Goal: Task Accomplishment & Management: Manage account settings

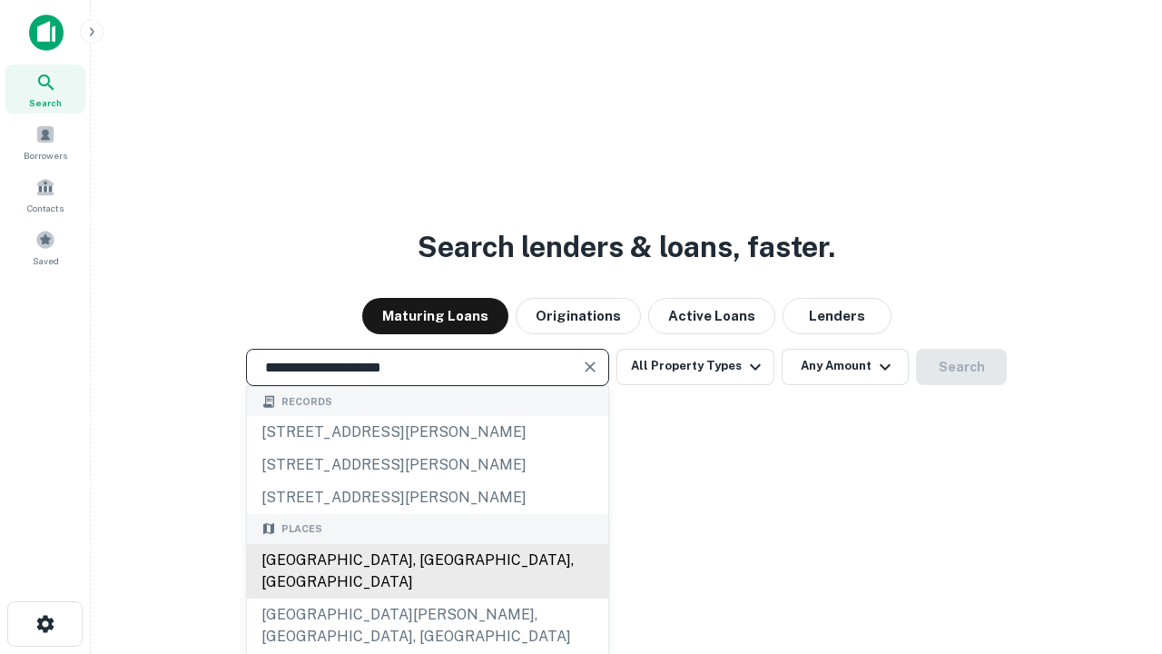
click at [427, 598] on div "[GEOGRAPHIC_DATA], [GEOGRAPHIC_DATA], [GEOGRAPHIC_DATA]" at bounding box center [427, 571] width 361 height 54
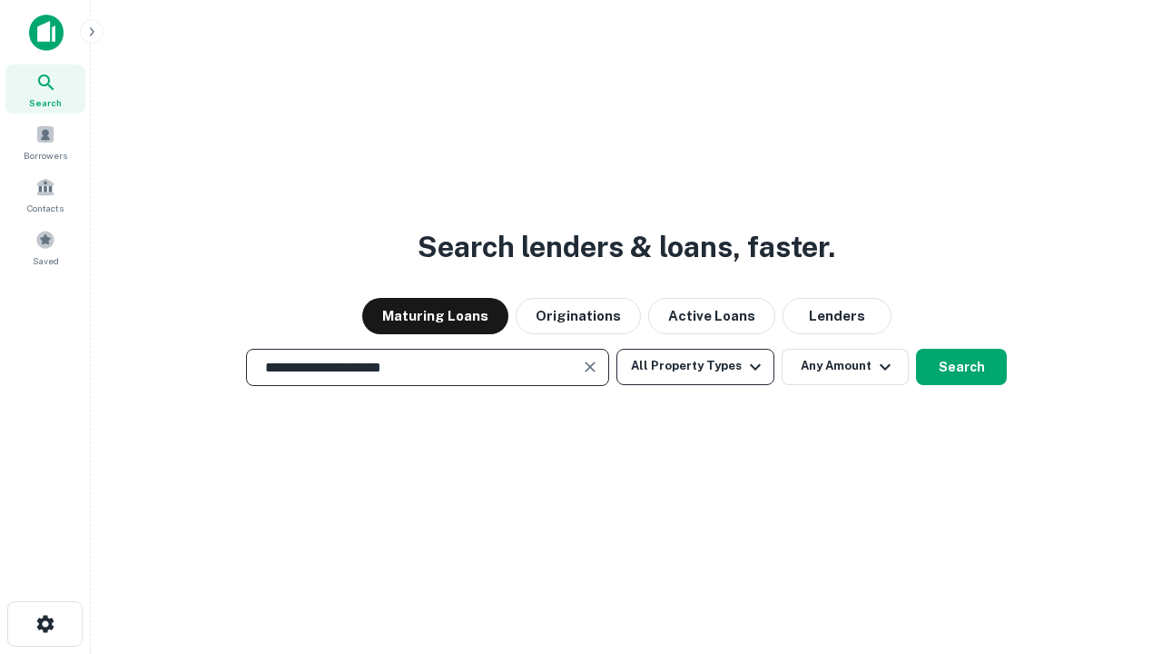
type input "**********"
click at [695, 366] on button "All Property Types" at bounding box center [695, 367] width 158 height 36
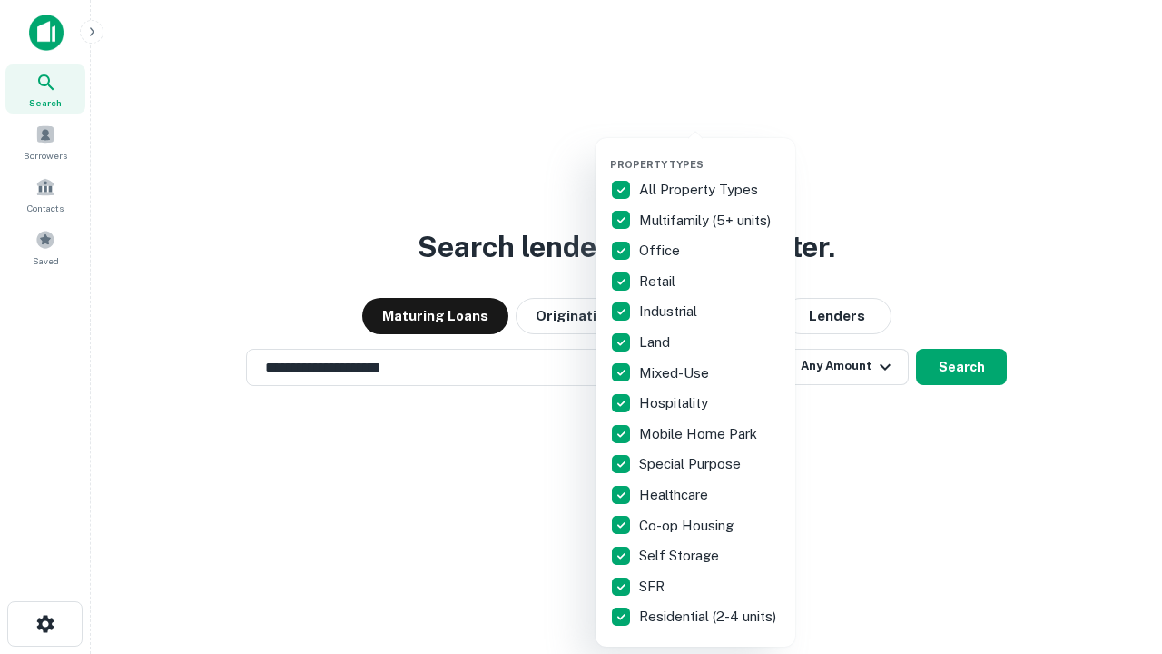
click at [710, 152] on button "button" at bounding box center [710, 152] width 200 height 1
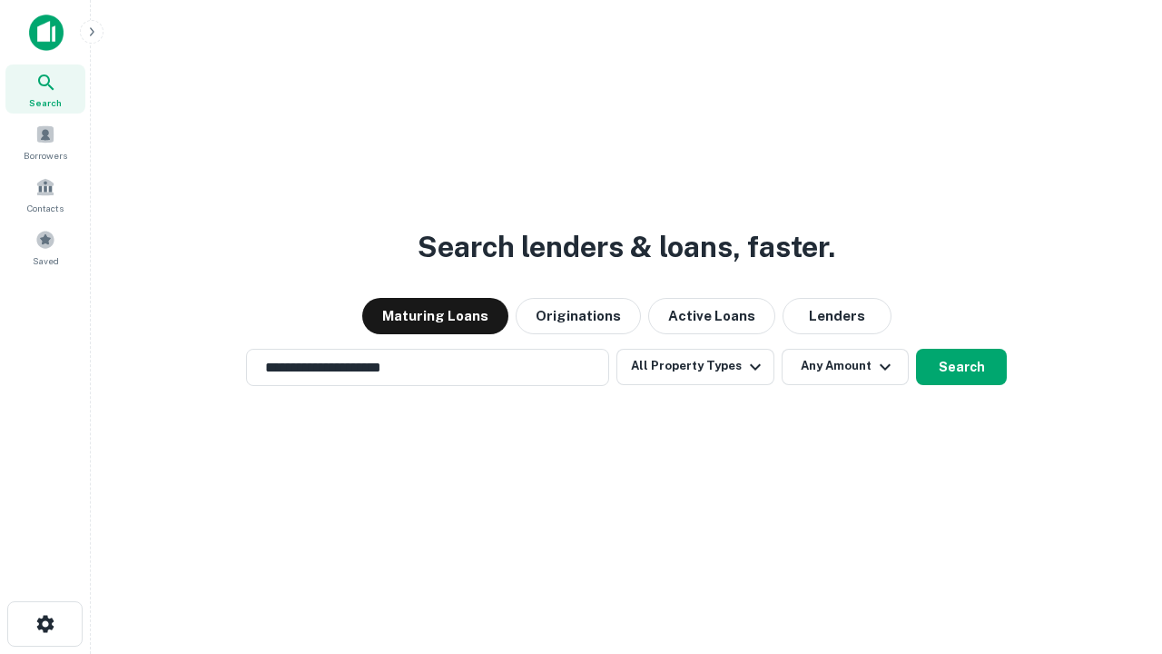
scroll to position [11, 219]
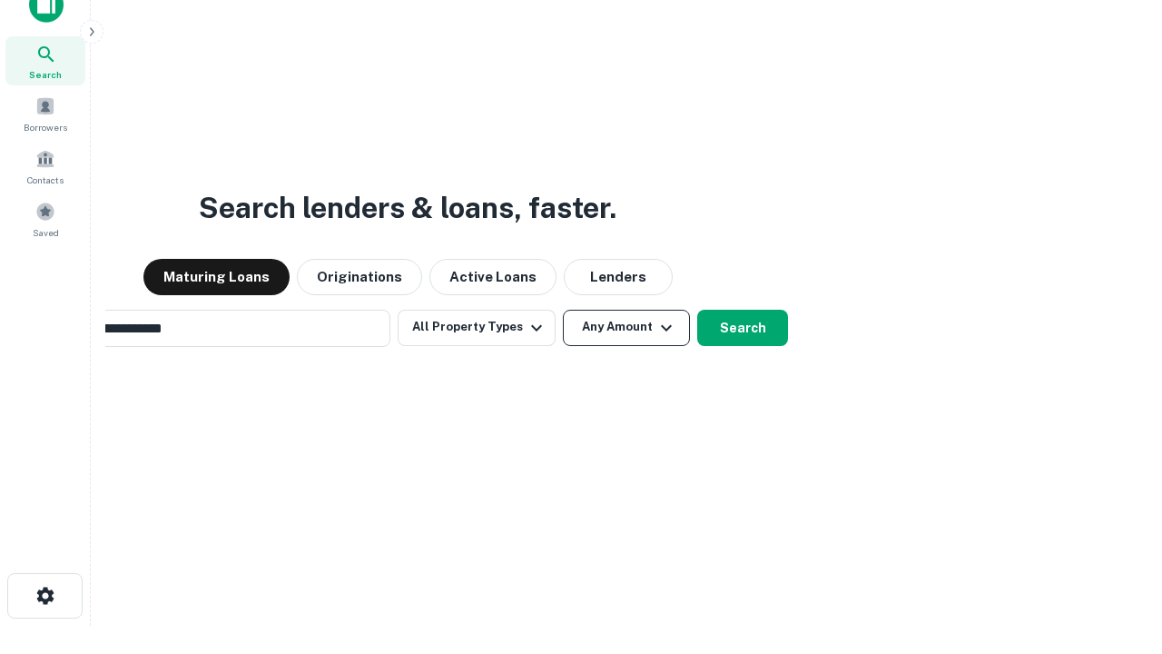
click at [563, 310] on button "Any Amount" at bounding box center [626, 328] width 127 height 36
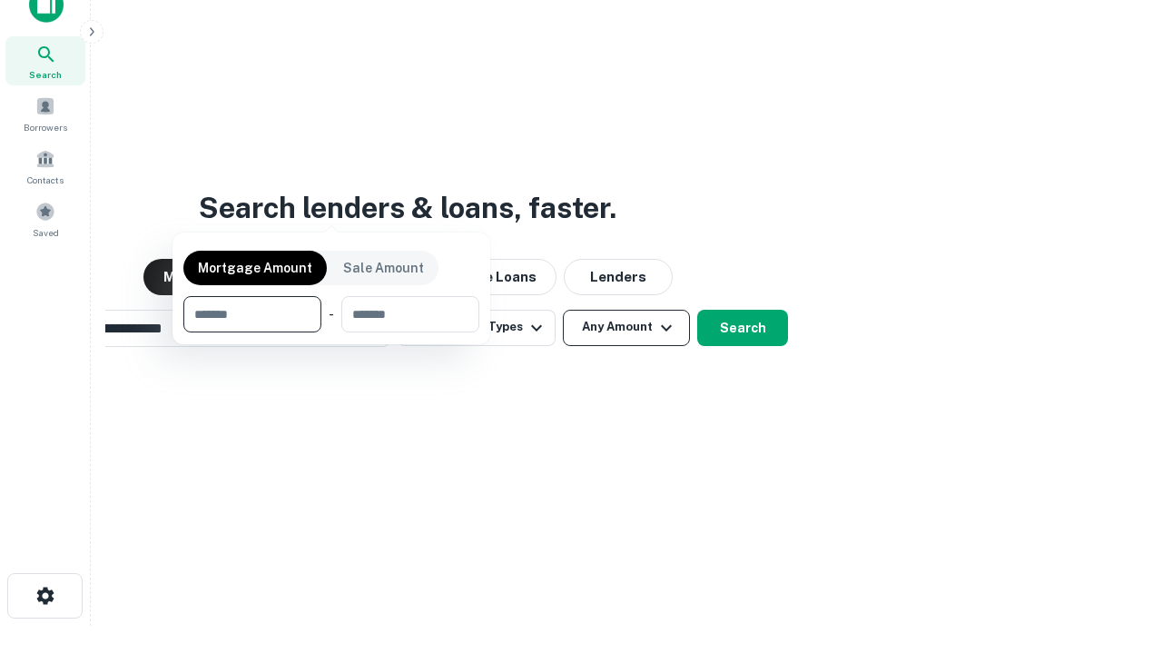
scroll to position [131, 514]
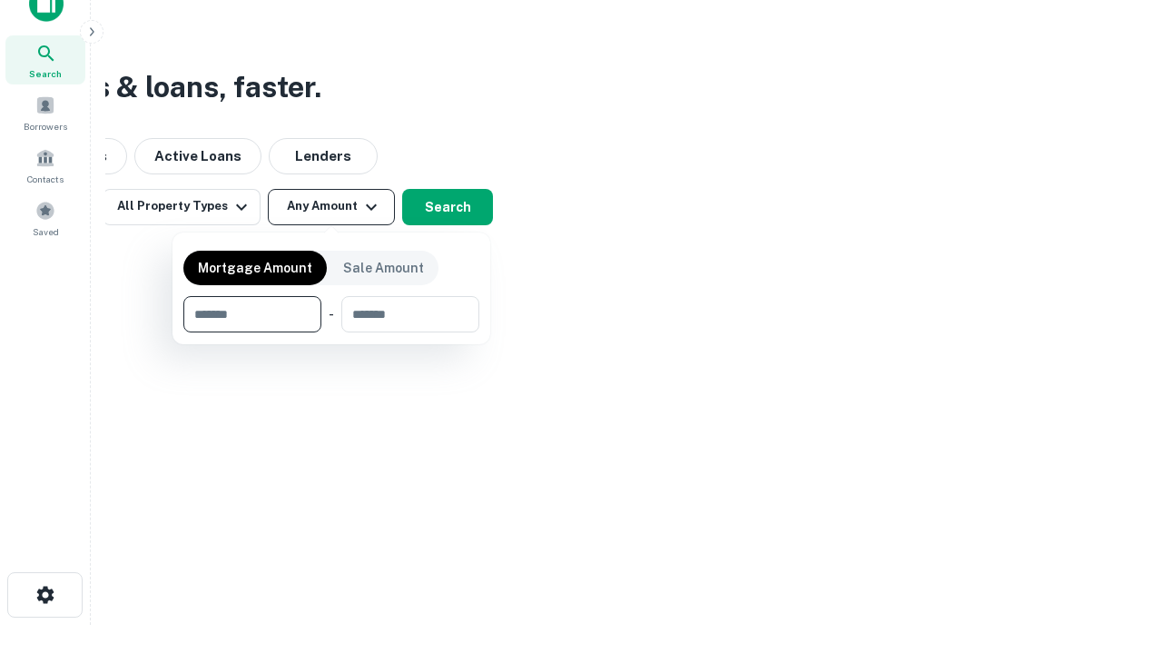
type input "*******"
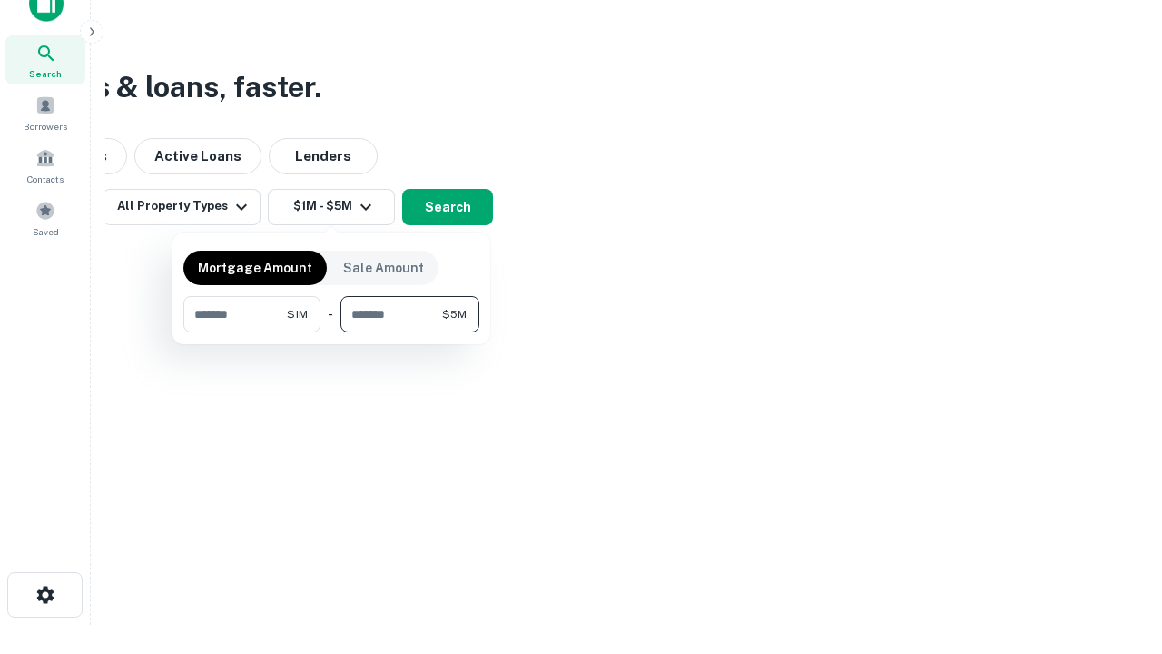
type input "*******"
click at [331, 332] on button "button" at bounding box center [331, 332] width 296 height 1
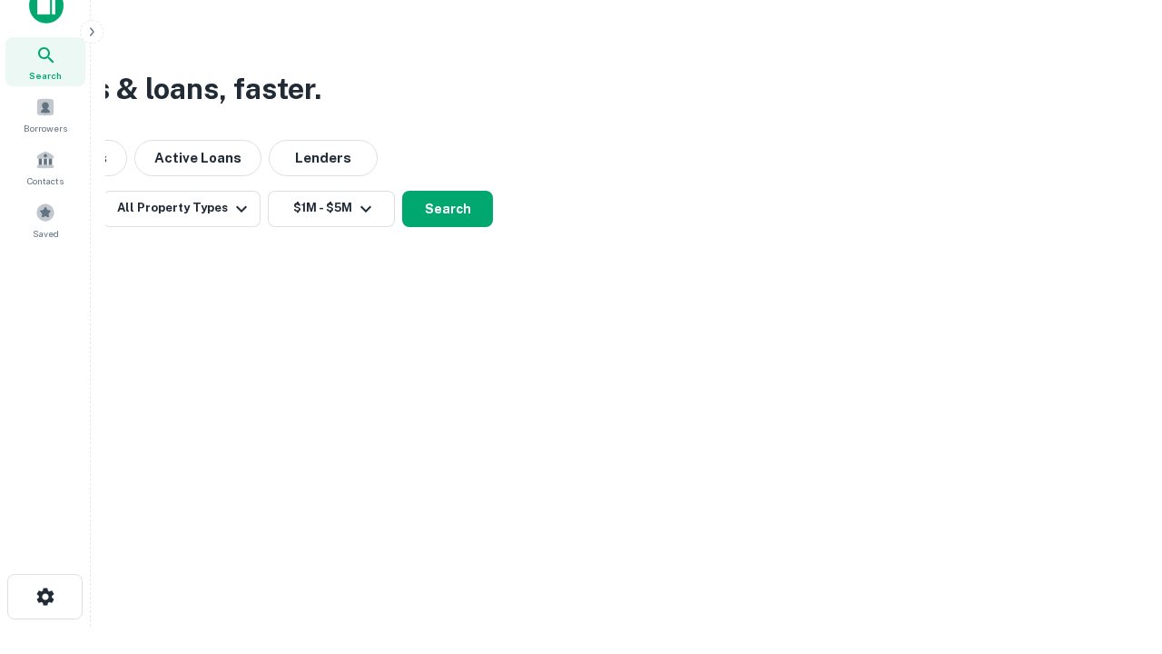
scroll to position [11, 335]
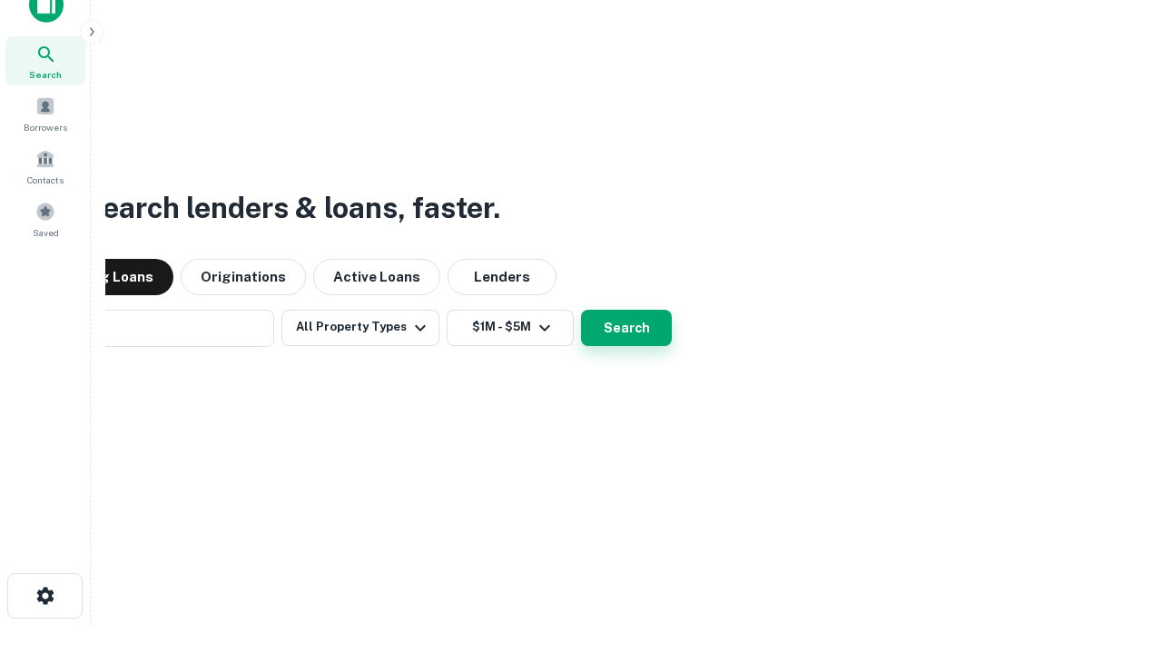
click at [581, 310] on button "Search" at bounding box center [626, 328] width 91 height 36
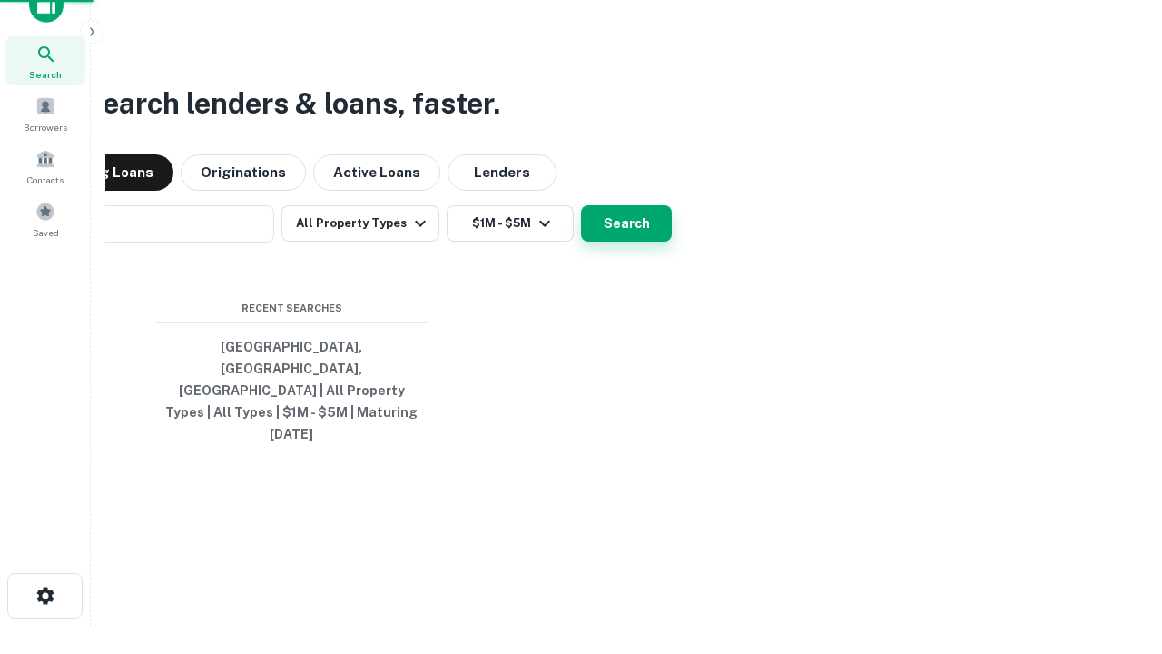
scroll to position [48, 514]
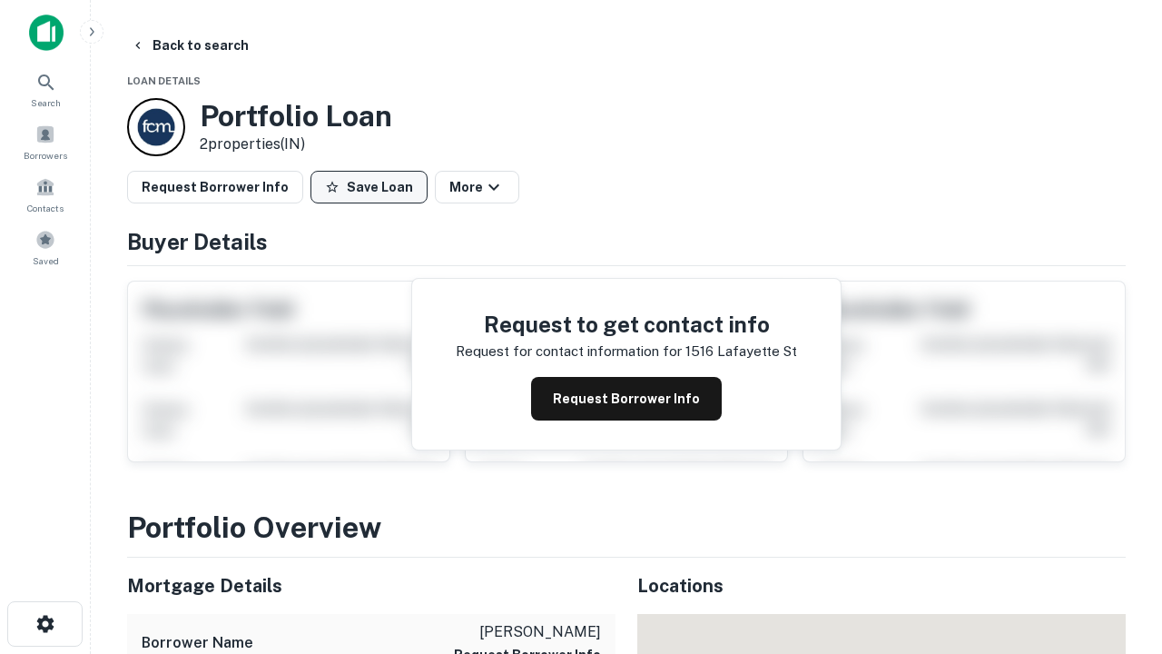
click at [369, 187] on button "Save Loan" at bounding box center [368, 187] width 117 height 33
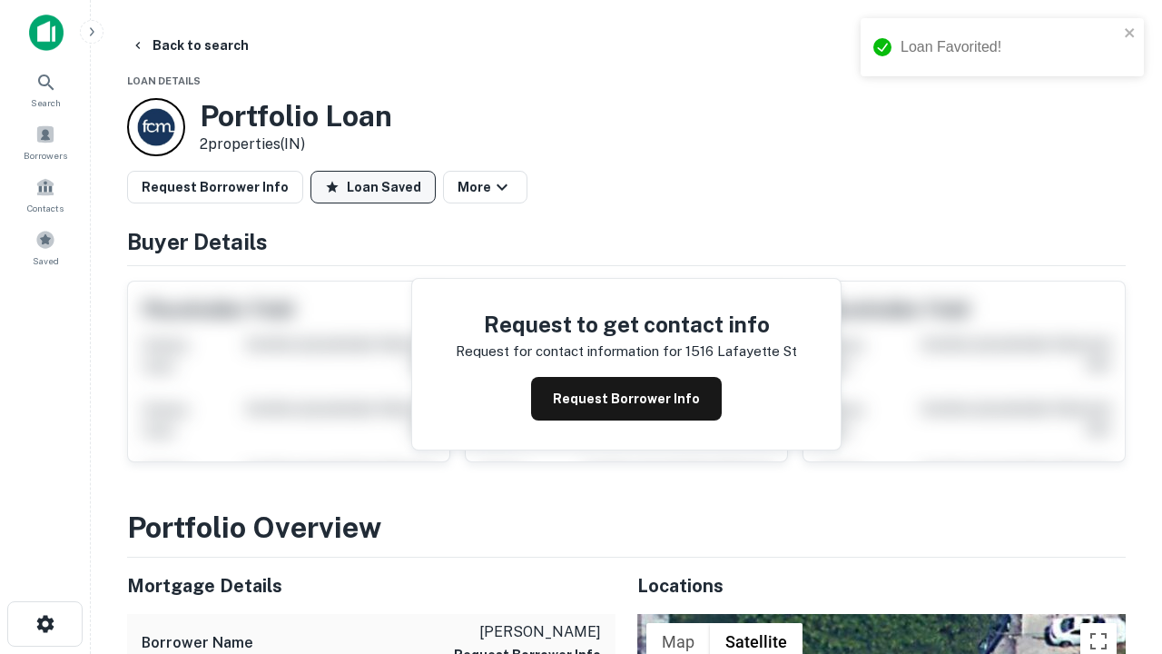
click at [373, 187] on button "Loan Saved" at bounding box center [372, 187] width 125 height 33
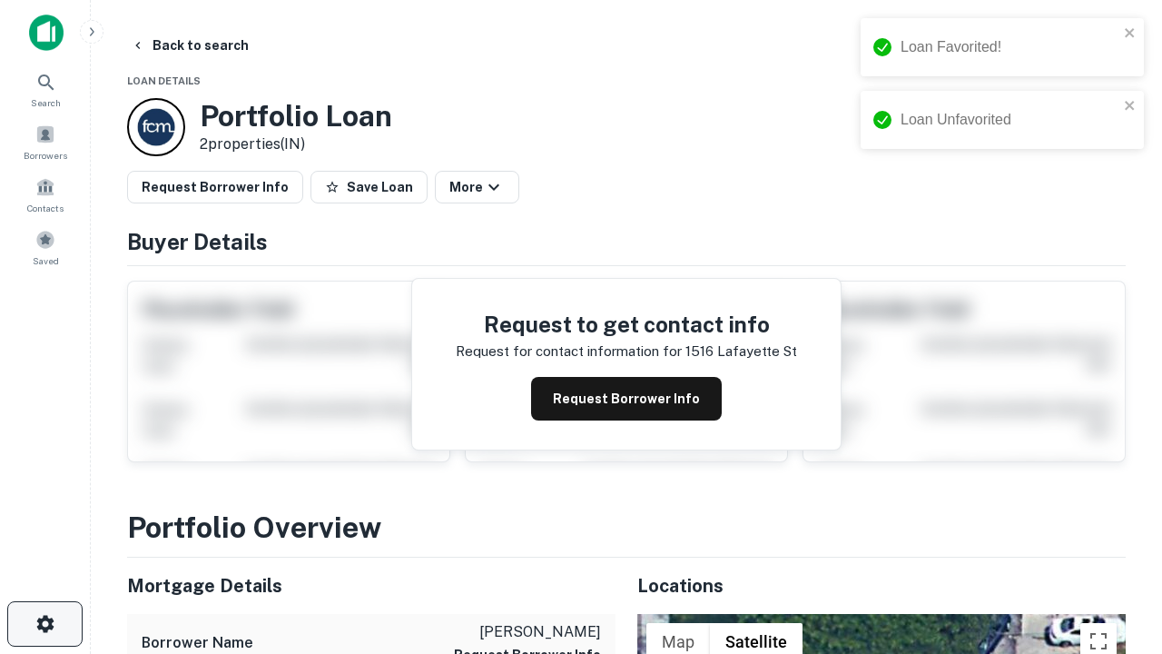
click at [44, 624] on icon "button" at bounding box center [45, 624] width 22 height 22
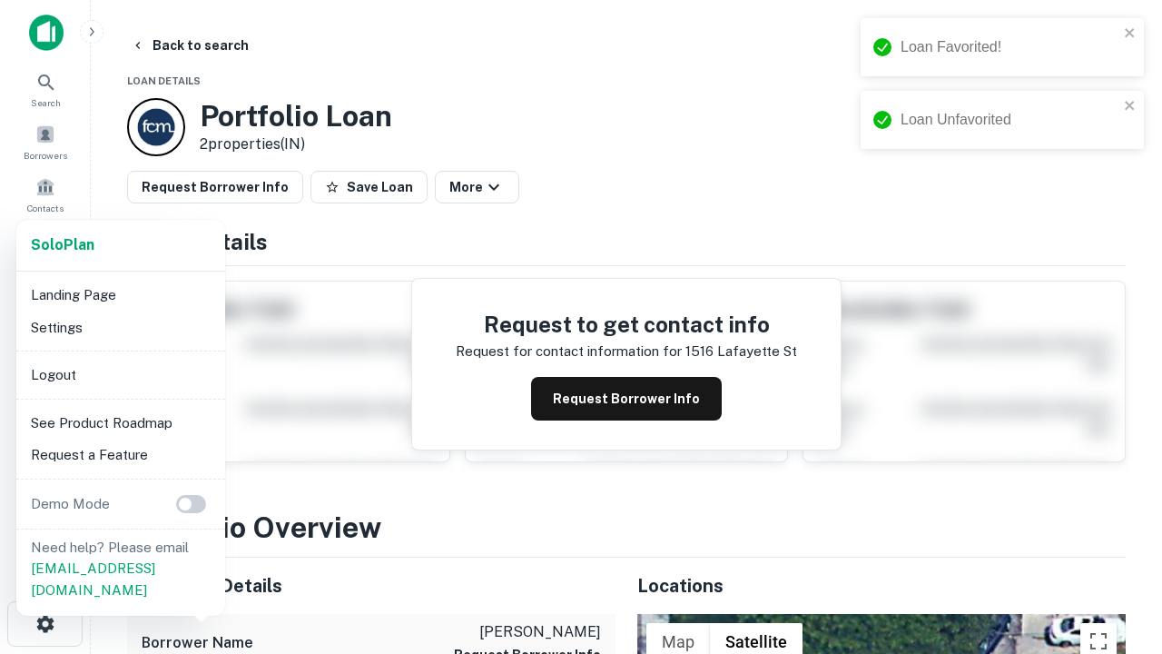
click at [120, 374] on li "Logout" at bounding box center [121, 375] width 194 height 33
